Goal: Task Accomplishment & Management: Complete application form

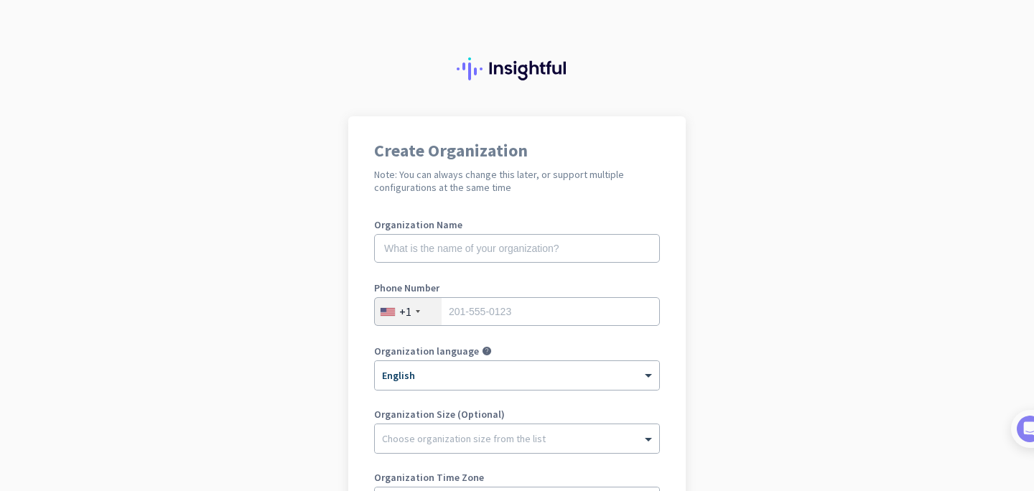
scroll to position [95, 0]
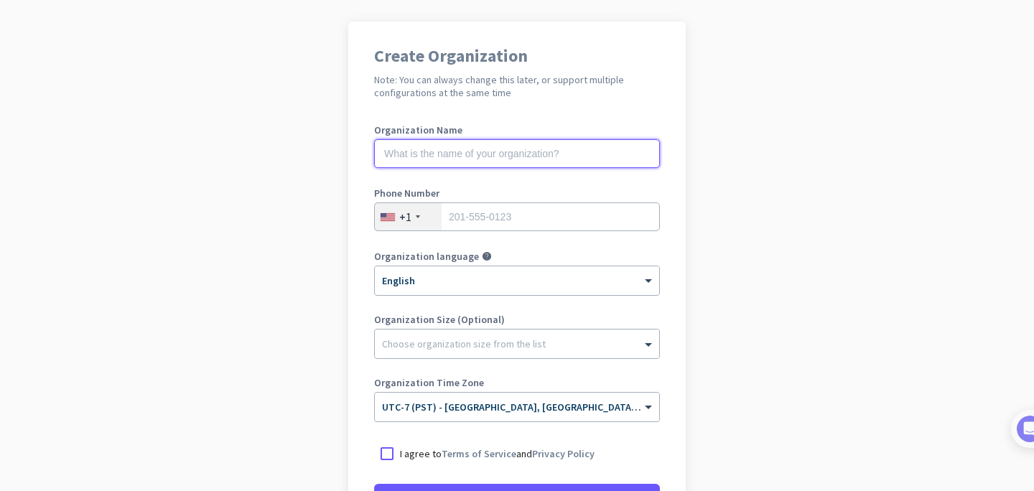
click at [462, 157] on input "text" at bounding box center [517, 153] width 286 height 29
type input "Mercor"
click at [535, 219] on input "tel" at bounding box center [517, 216] width 286 height 29
type input "5105794354"
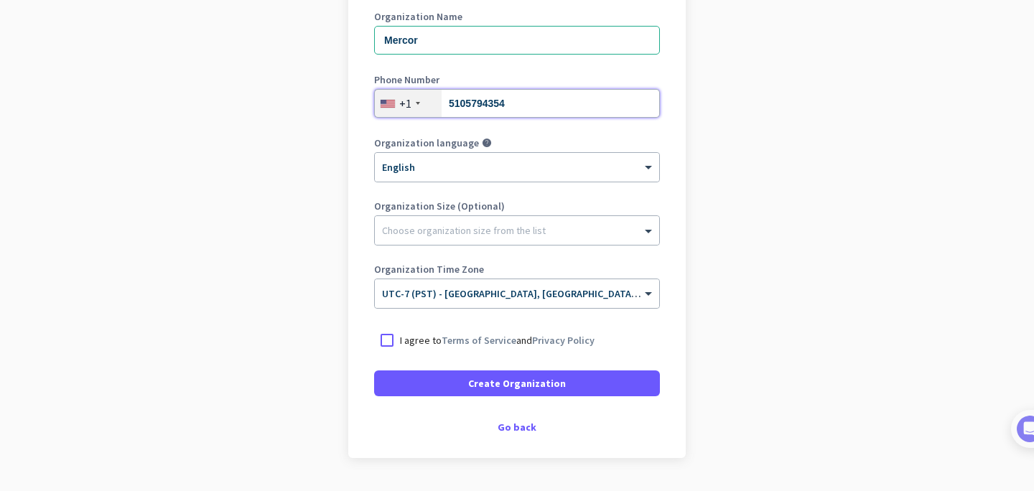
scroll to position [210, 0]
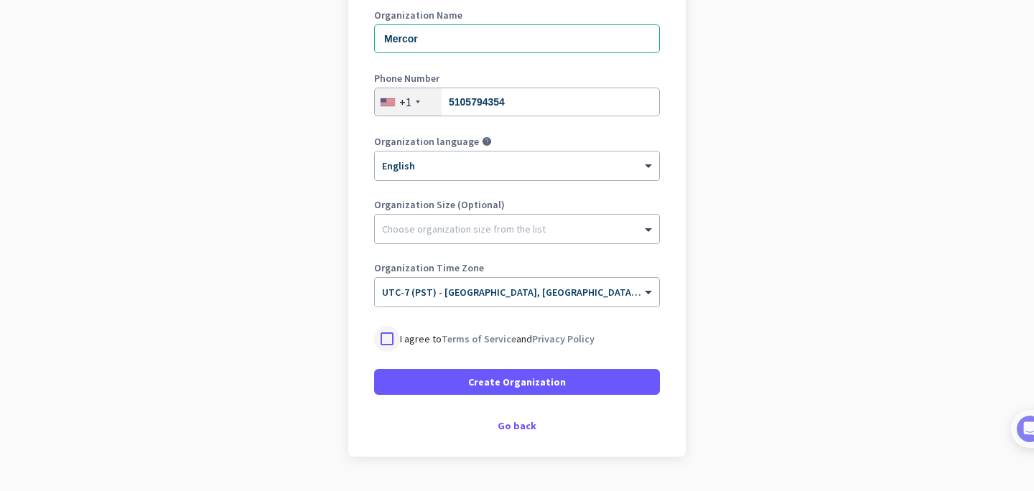
click at [387, 343] on div at bounding box center [387, 339] width 26 height 26
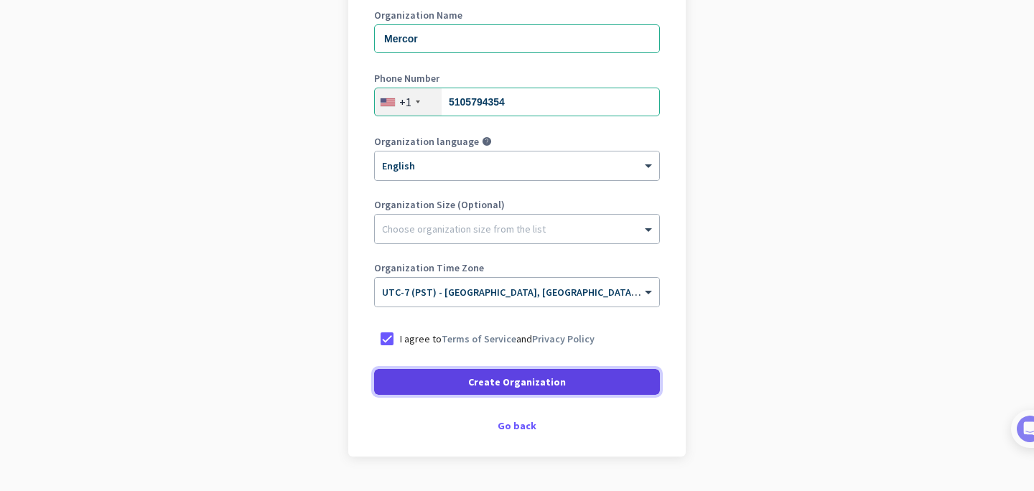
click at [464, 382] on span at bounding box center [517, 382] width 286 height 34
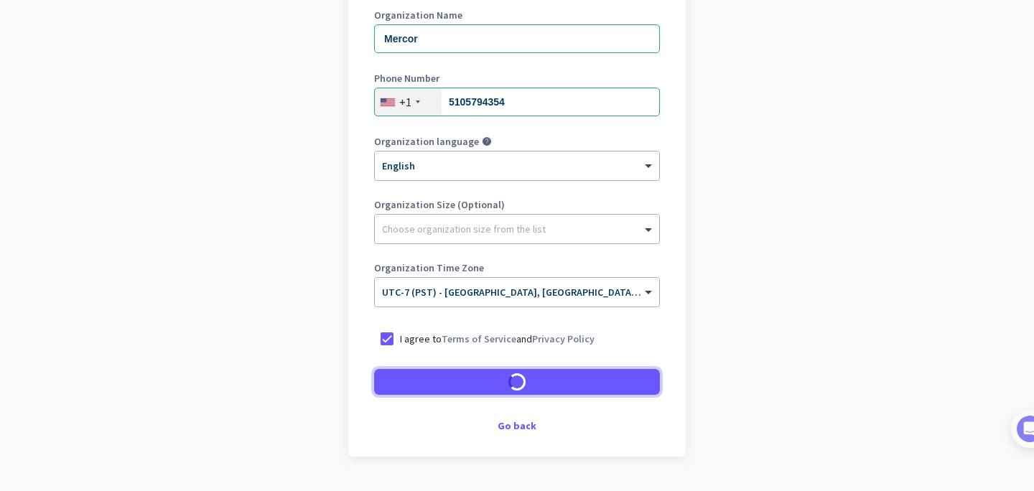
scroll to position [204, 0]
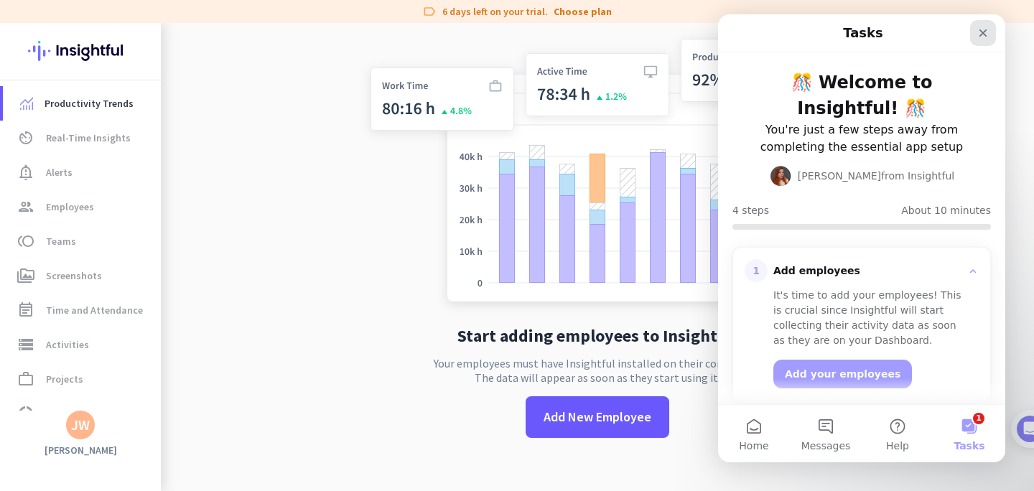
click at [985, 37] on icon "Close" at bounding box center [982, 32] width 11 height 11
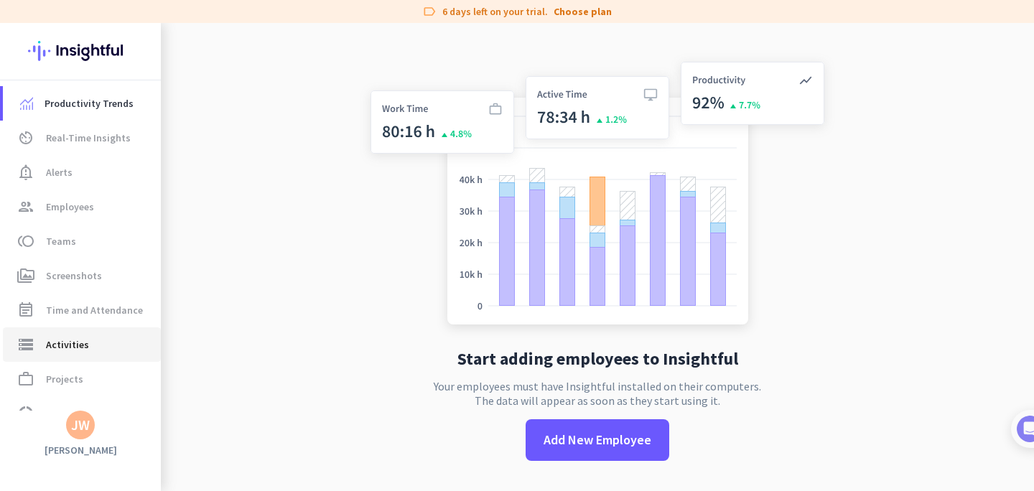
scroll to position [60, 0]
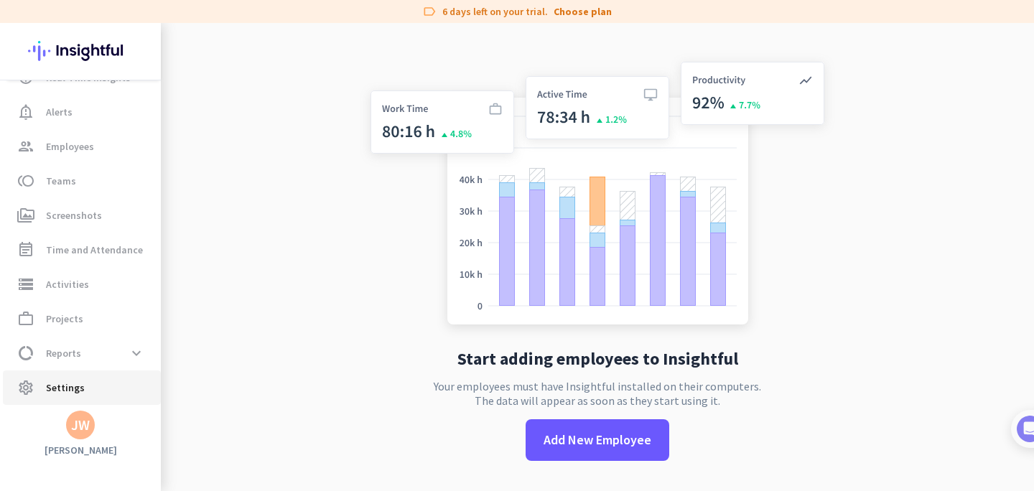
click at [82, 388] on span "settings Settings" at bounding box center [81, 387] width 135 height 17
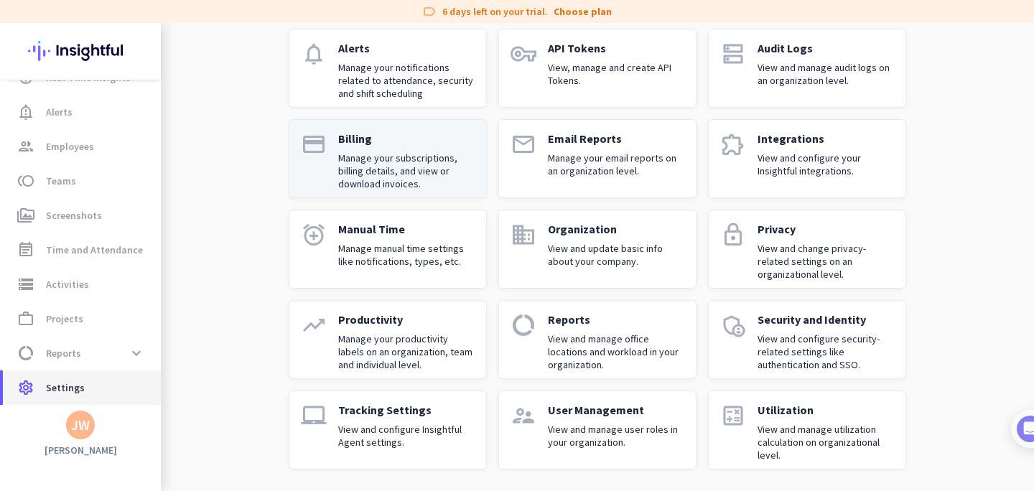
scroll to position [108, 0]
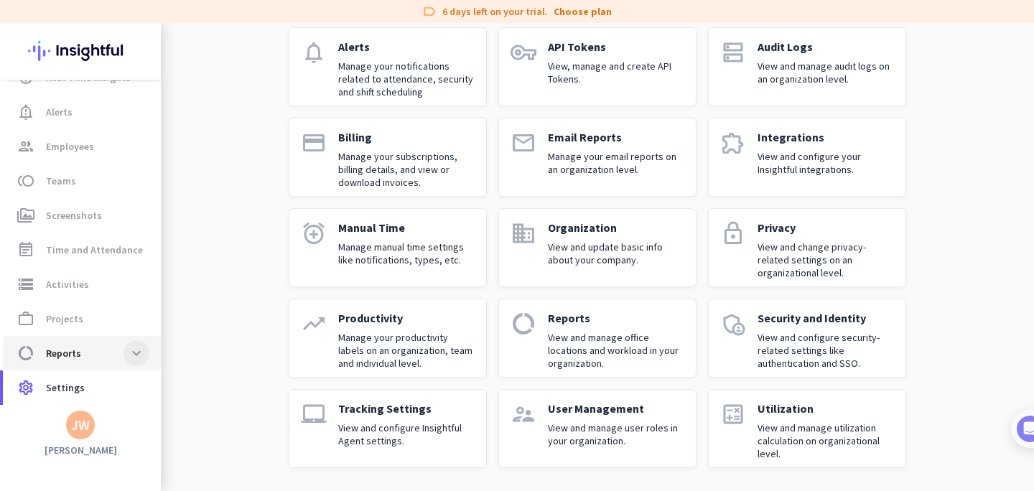
click at [126, 350] on span at bounding box center [136, 353] width 26 height 26
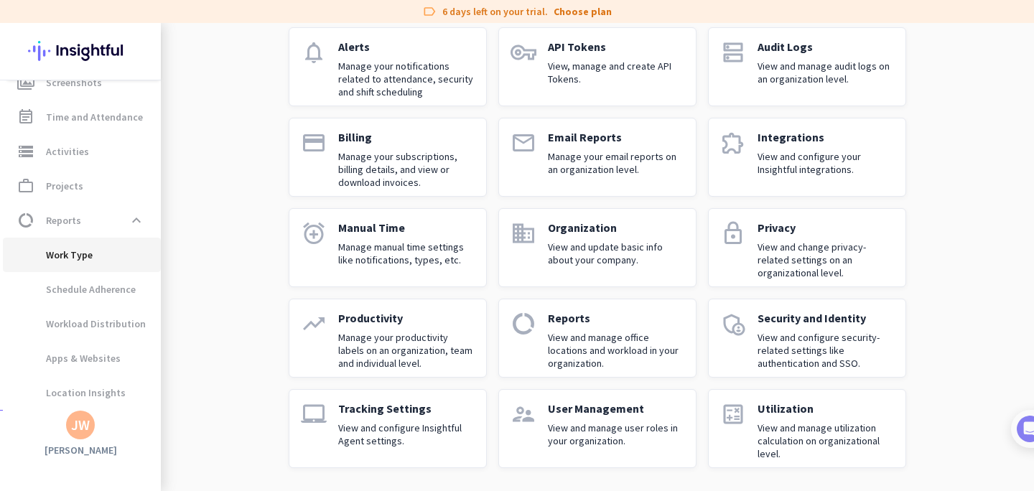
scroll to position [233, 0]
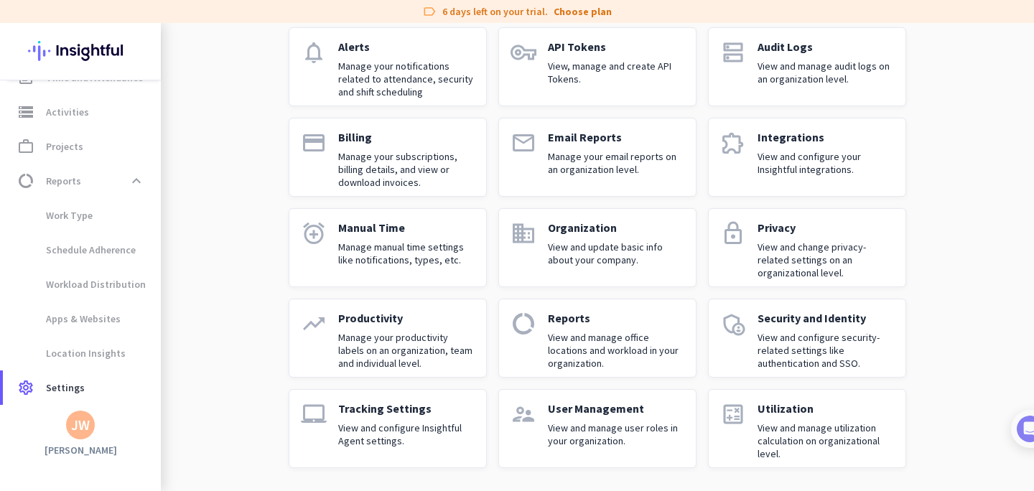
click at [84, 427] on div "JW" at bounding box center [80, 425] width 19 height 14
click at [179, 194] on div at bounding box center [517, 245] width 1034 height 491
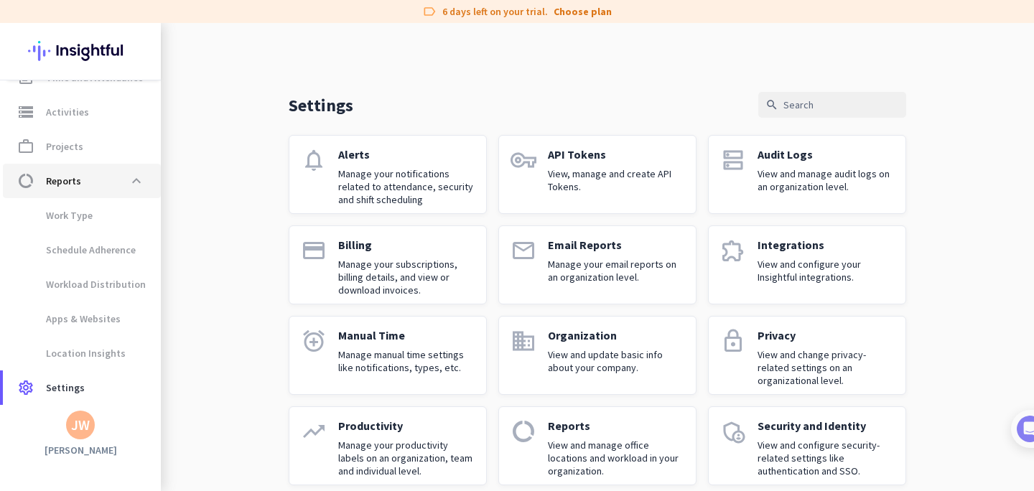
scroll to position [0, 0]
